Goal: Find specific page/section: Find specific page/section

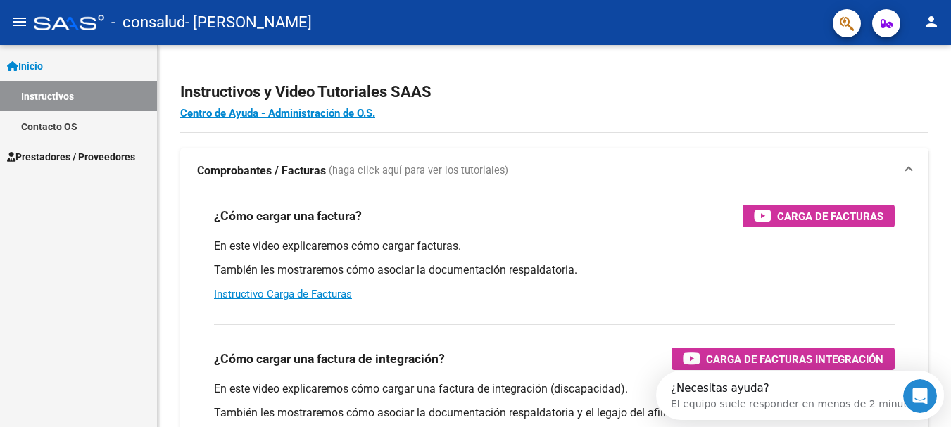
click at [113, 155] on span "Prestadores / Proveedores" at bounding box center [71, 156] width 128 height 15
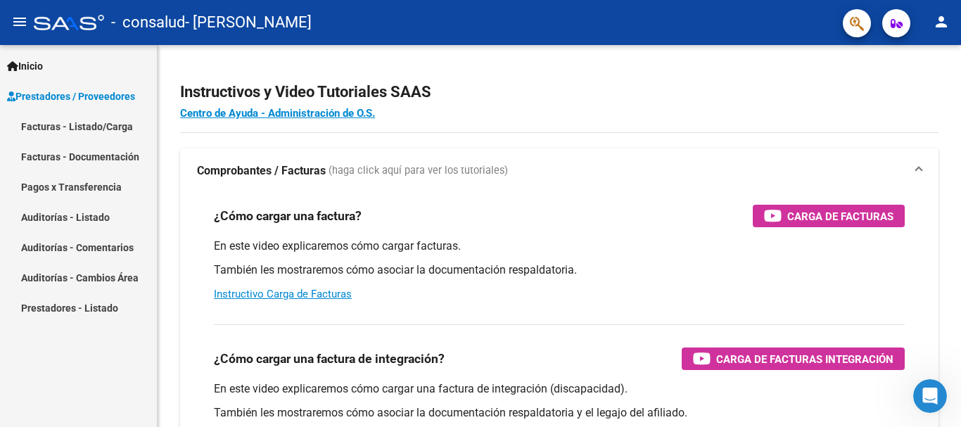
click at [136, 122] on link "Facturas - Listado/Carga" at bounding box center [78, 126] width 157 height 30
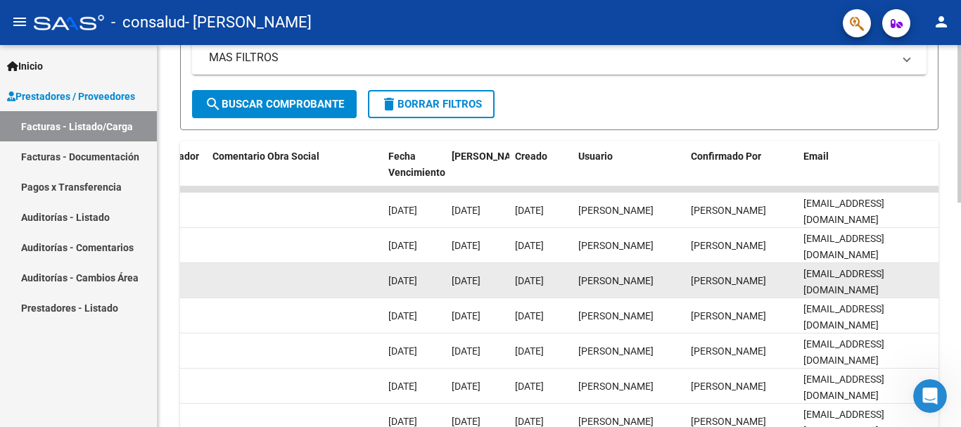
scroll to position [405, 0]
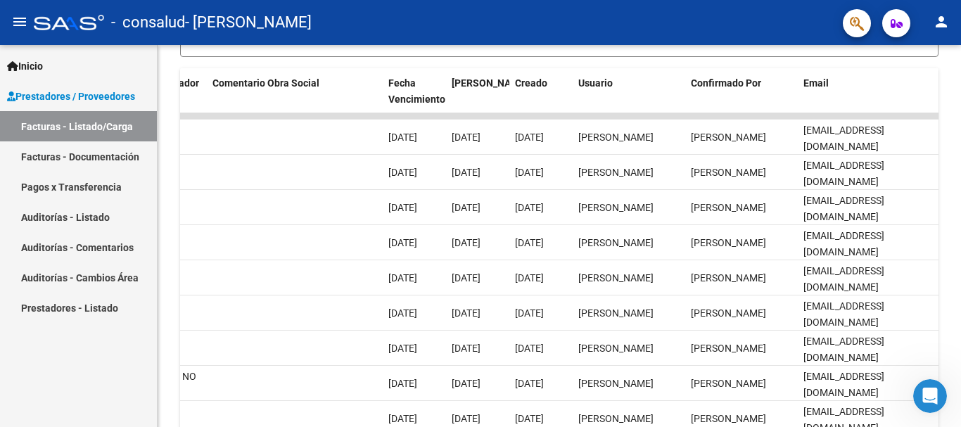
click at [90, 177] on link "Pagos x Transferencia" at bounding box center [78, 187] width 157 height 30
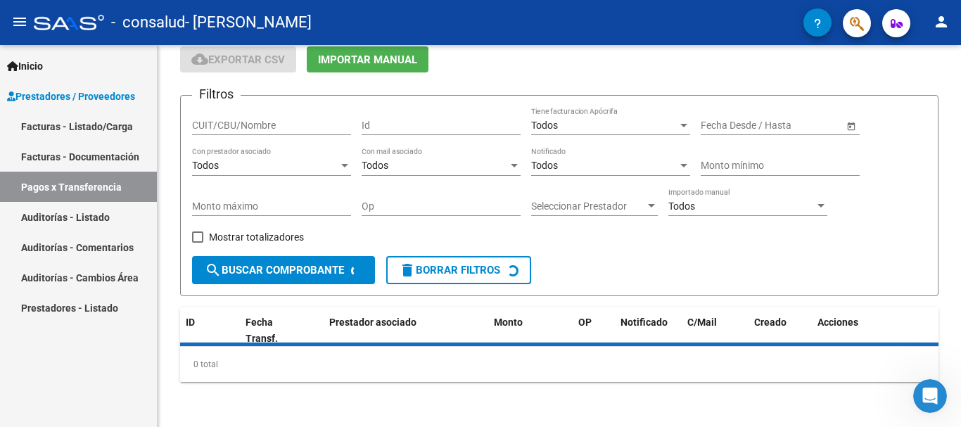
scroll to position [89, 0]
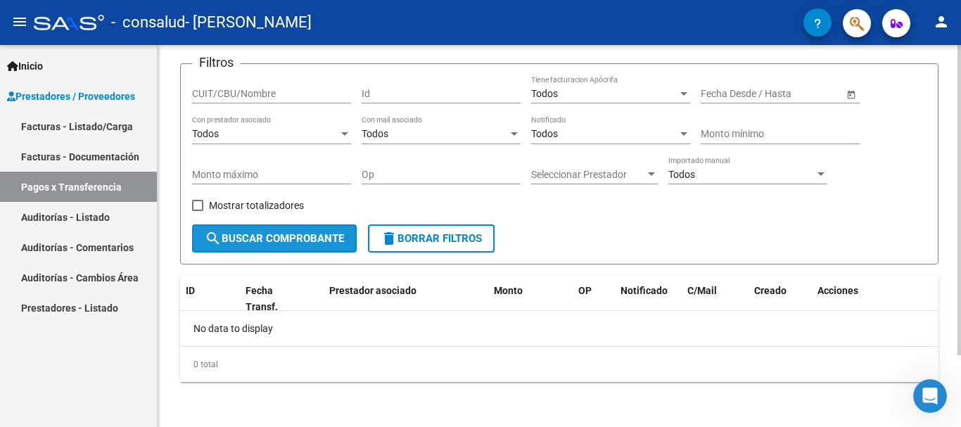
click at [305, 243] on span "search Buscar Comprobante" at bounding box center [274, 238] width 139 height 13
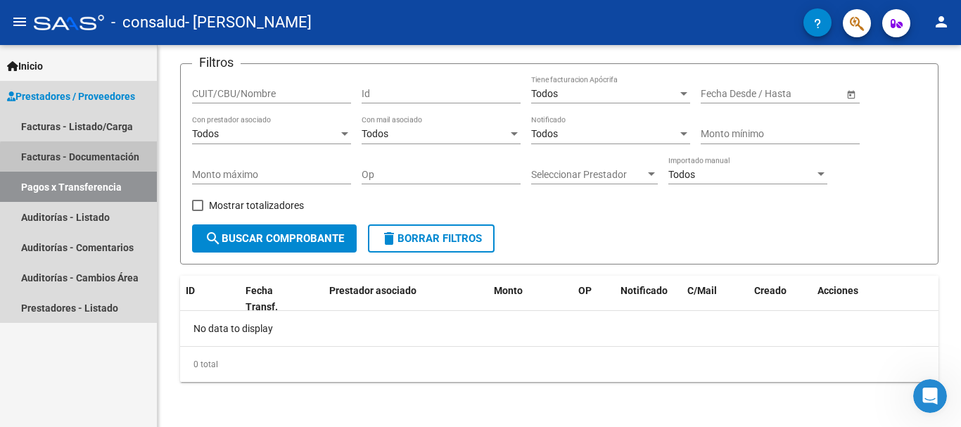
click at [103, 160] on link "Facturas - Documentación" at bounding box center [78, 156] width 157 height 30
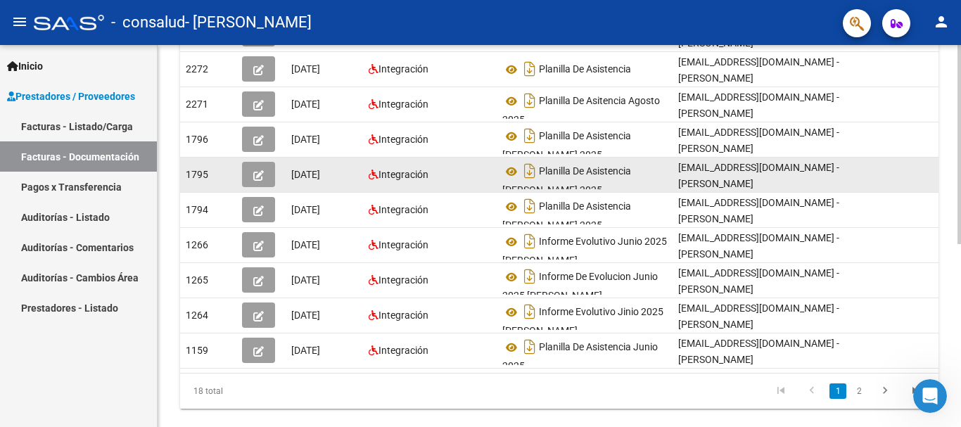
scroll to position [281, 0]
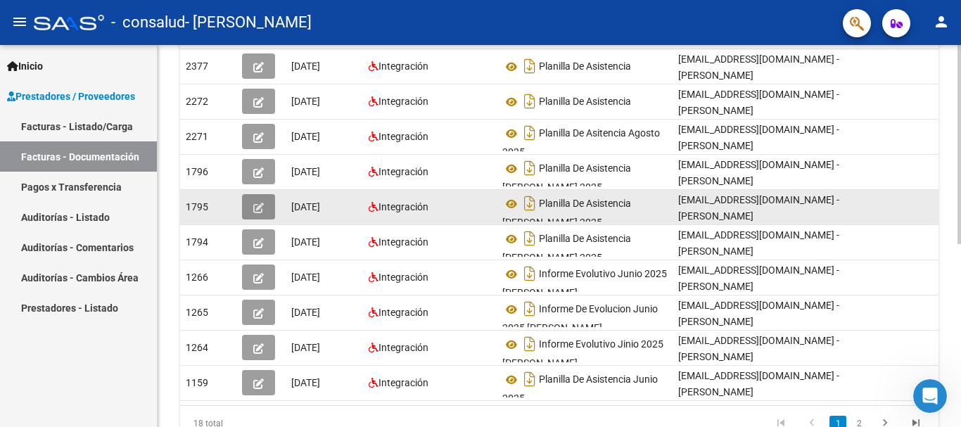
click at [253, 220] on button "button" at bounding box center [258, 206] width 33 height 25
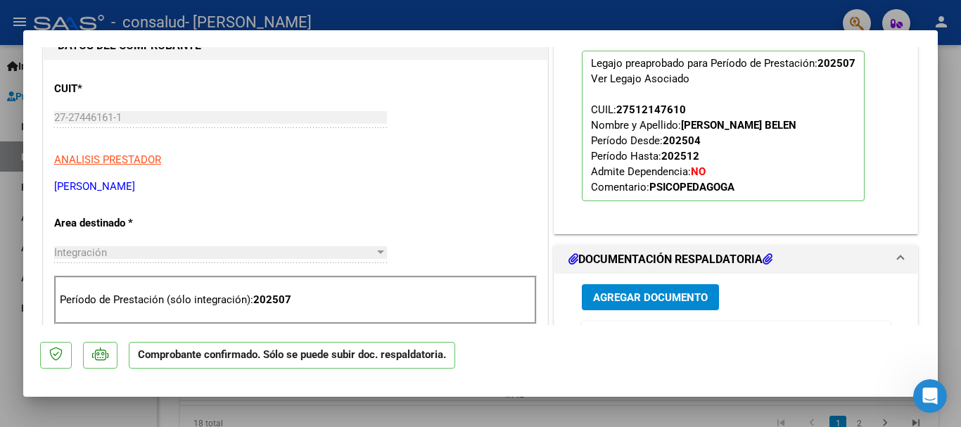
scroll to position [0, 0]
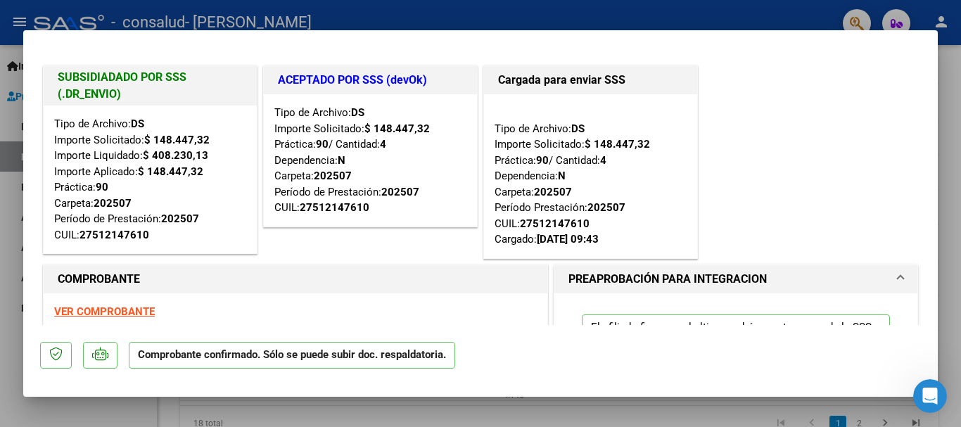
click at [396, 5] on div at bounding box center [480, 213] width 961 height 427
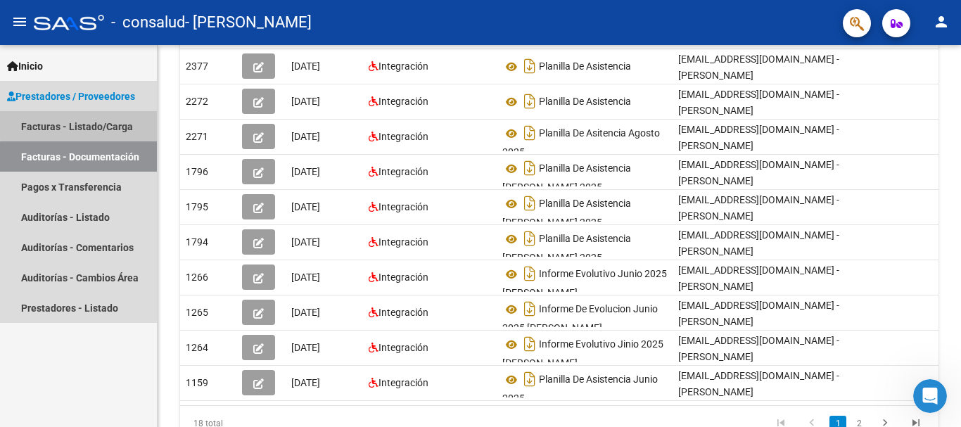
click at [96, 123] on link "Facturas - Listado/Carga" at bounding box center [78, 126] width 157 height 30
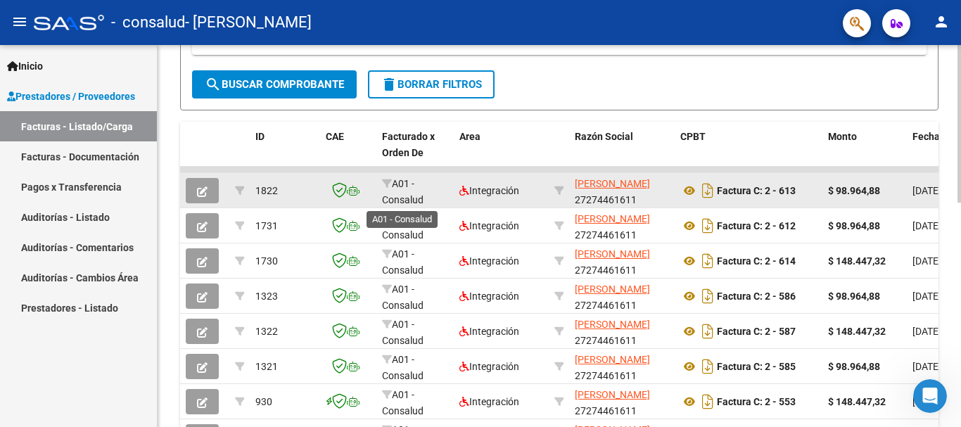
scroll to position [141, 0]
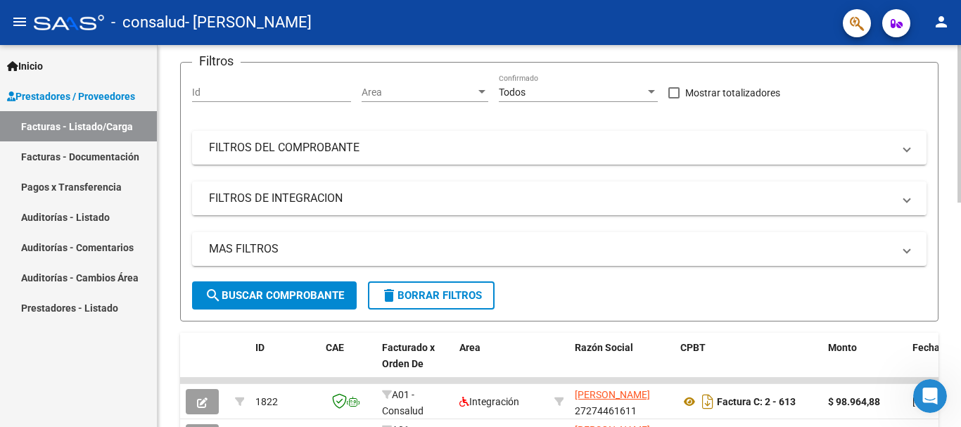
click at [872, 198] on mat-panel-title "FILTROS DE INTEGRACION" at bounding box center [551, 198] width 684 height 15
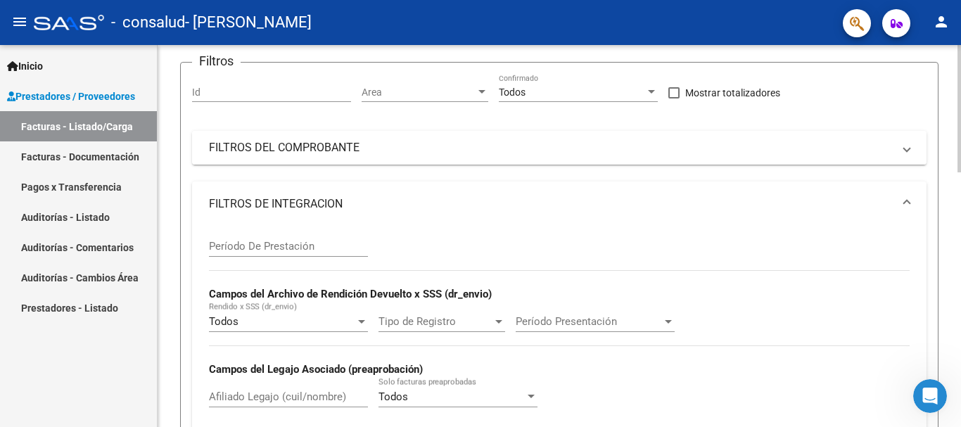
click at [884, 151] on mat-panel-title "FILTROS DEL COMPROBANTE" at bounding box center [551, 147] width 684 height 15
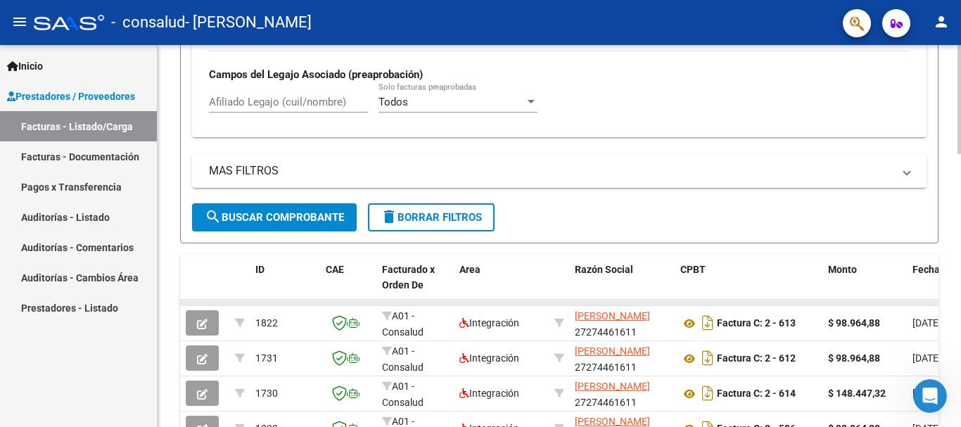
scroll to position [704, 0]
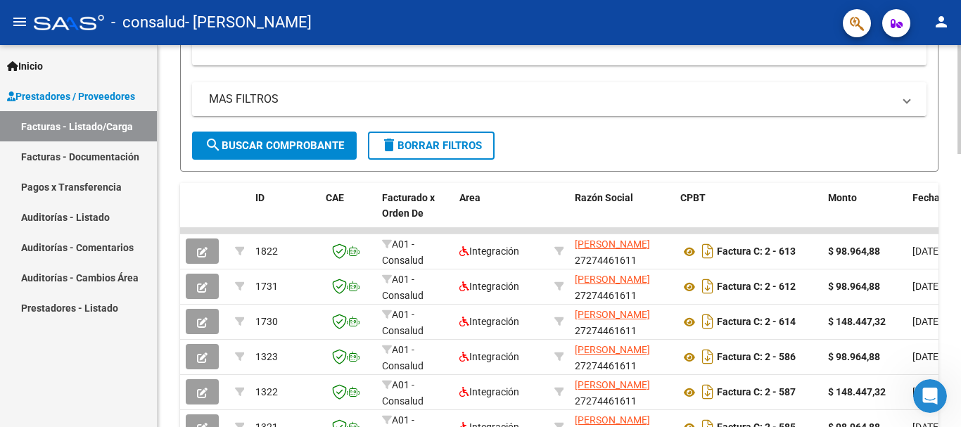
click at [902, 100] on span "MAS FILTROS" at bounding box center [556, 98] width 695 height 15
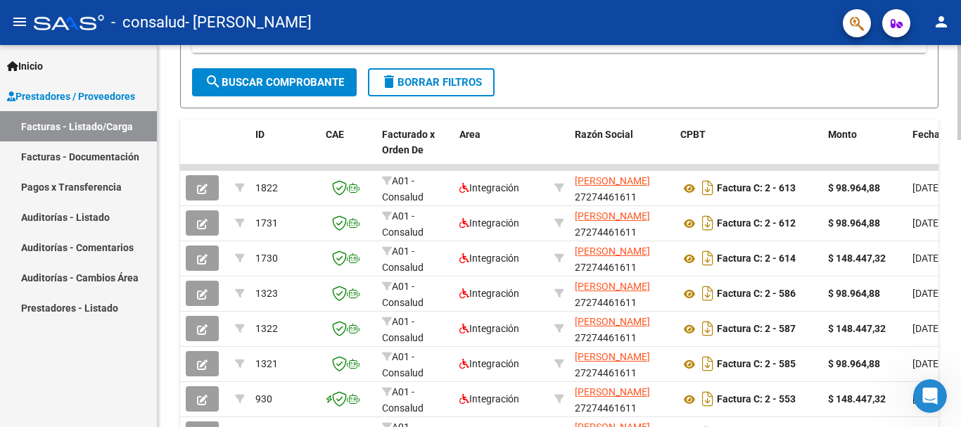
scroll to position [985, 0]
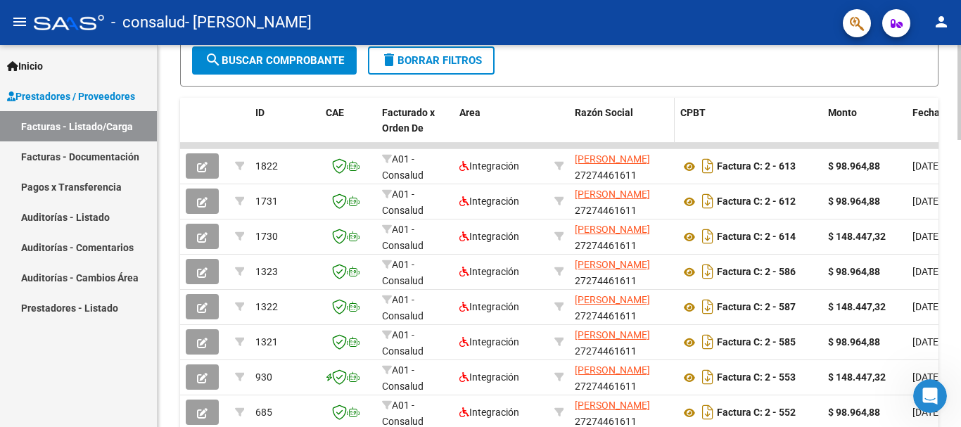
drag, startPoint x: 782, startPoint y: 132, endPoint x: 665, endPoint y: 132, distance: 117.5
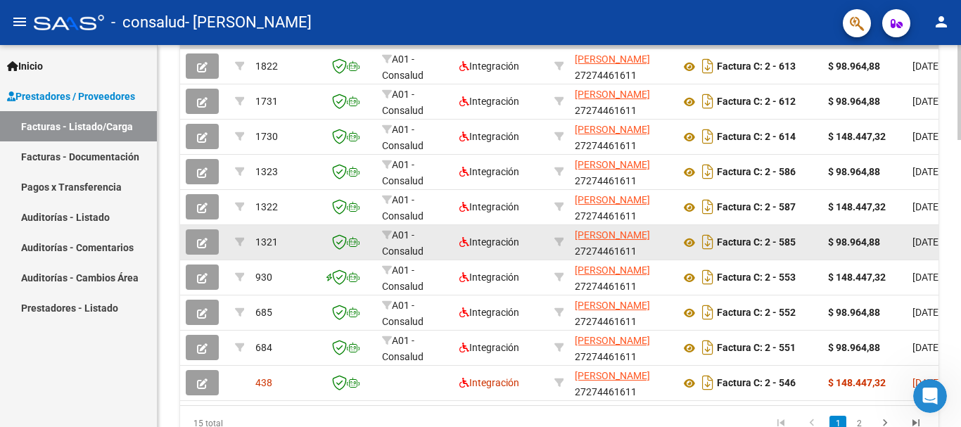
scroll to position [1155, 0]
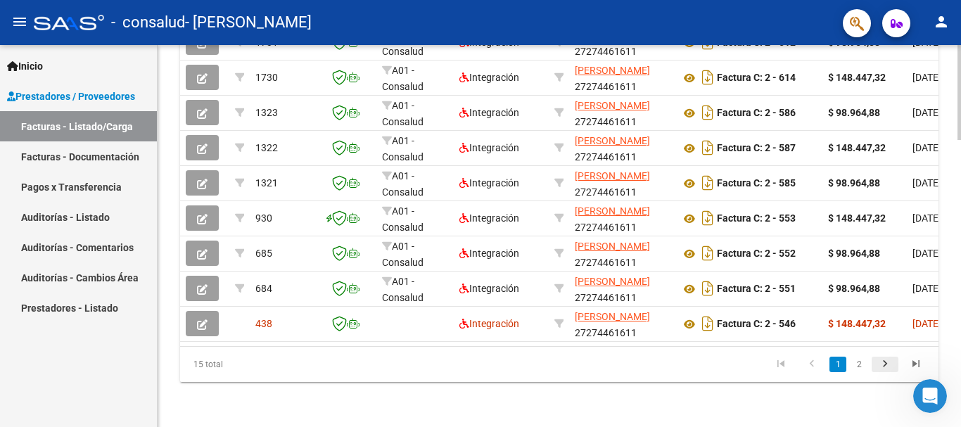
click at [889, 360] on icon "go to next page" at bounding box center [885, 365] width 18 height 17
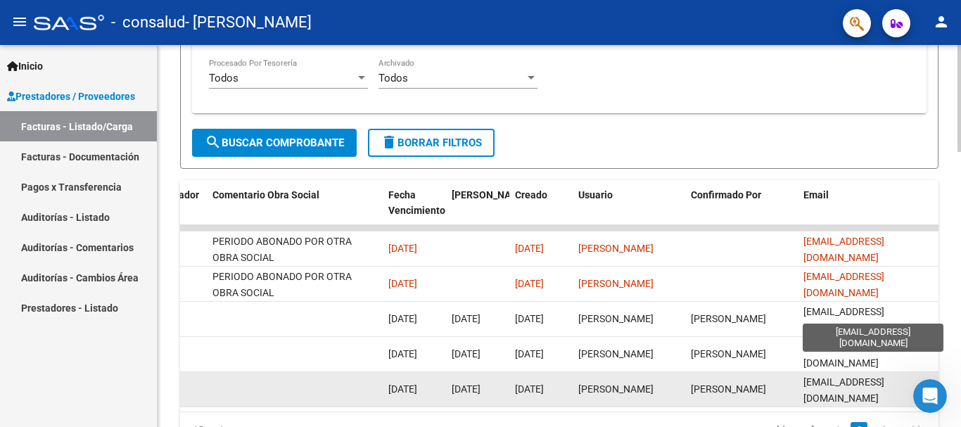
scroll to position [979, 0]
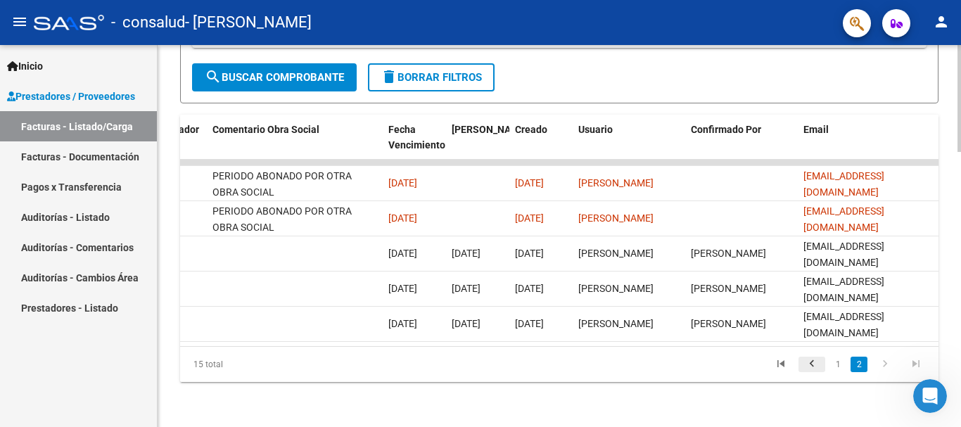
click at [808, 363] on icon "go to previous page" at bounding box center [812, 365] width 18 height 17
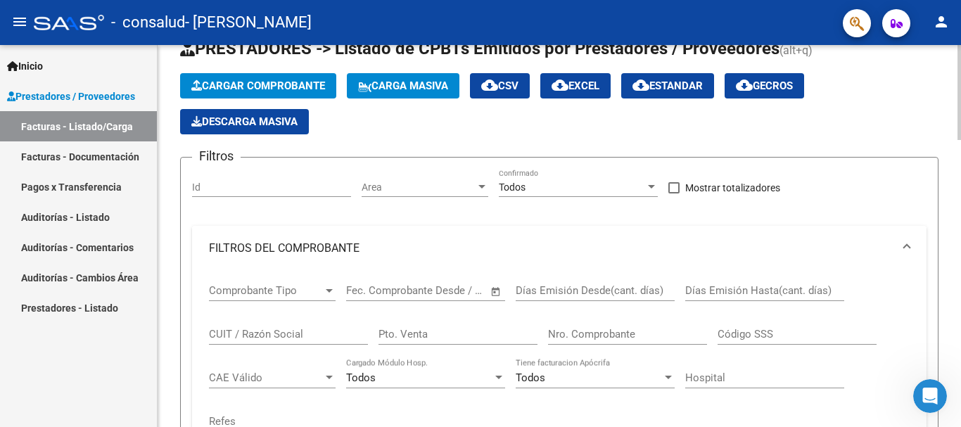
scroll to position [0, 0]
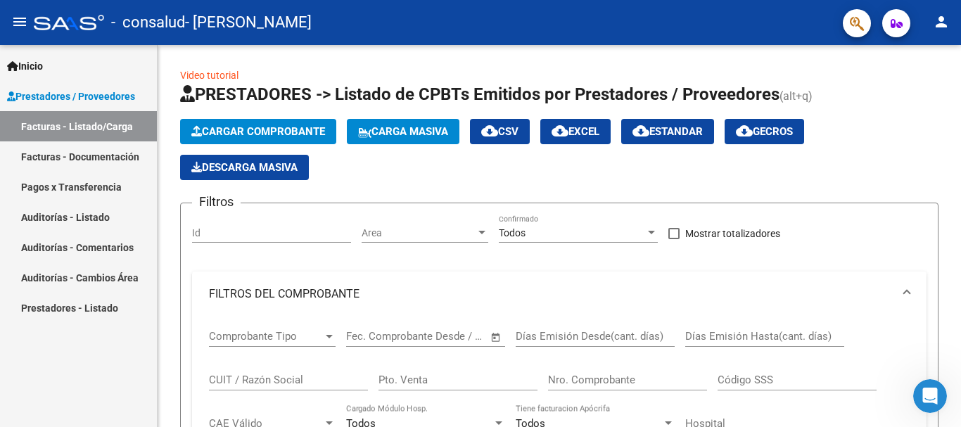
click at [88, 128] on link "Facturas - Listado/Carga" at bounding box center [78, 126] width 157 height 30
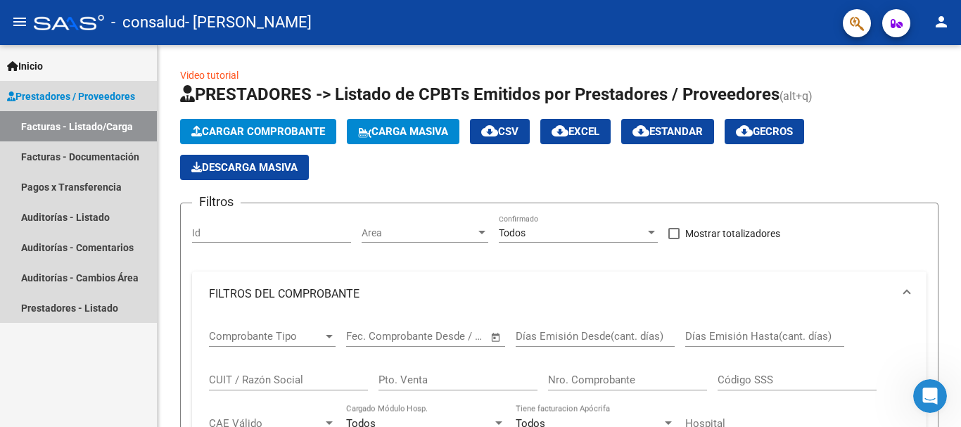
click at [106, 115] on link "Facturas - Listado/Carga" at bounding box center [78, 126] width 157 height 30
click at [115, 159] on link "Facturas - Documentación" at bounding box center [78, 156] width 157 height 30
